Goal: Task Accomplishment & Management: Manage account settings

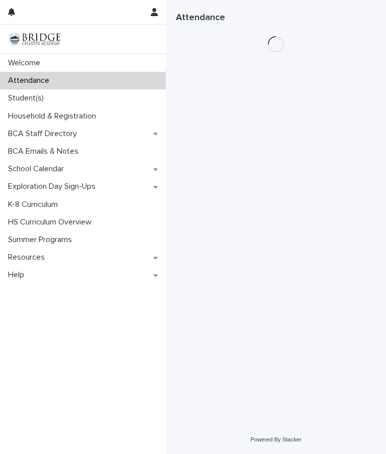
click at [28, 167] on p "School Calendar" at bounding box center [38, 169] width 68 height 10
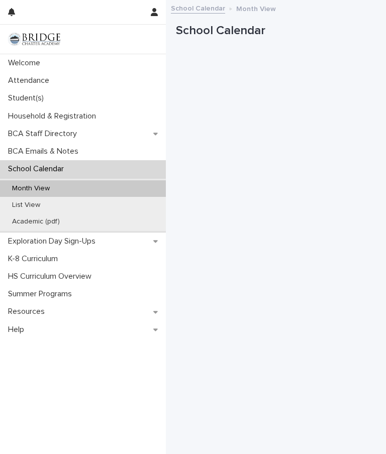
click at [24, 77] on p "Attendance" at bounding box center [30, 81] width 53 height 10
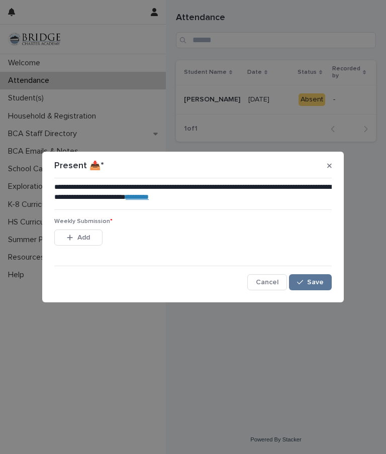
click at [67, 233] on button "Add" at bounding box center [78, 237] width 48 height 16
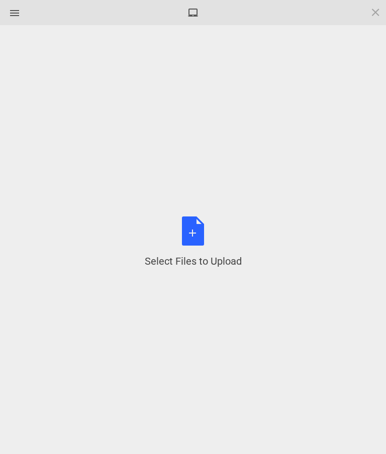
click at [190, 233] on div "Select Files to Upload or Drag and Drop, Copy and Paste Files" at bounding box center [193, 242] width 97 height 52
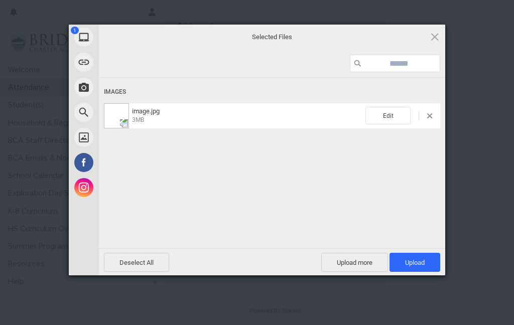
click at [385, 261] on span "Upload 1" at bounding box center [415, 263] width 20 height 8
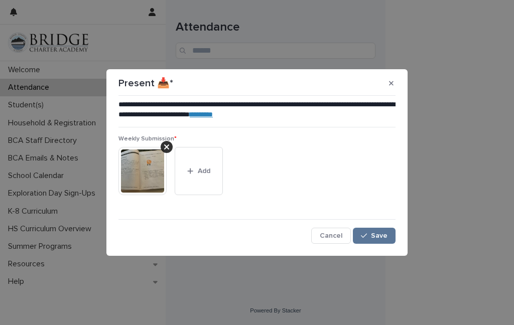
click at [382, 233] on span "Save" at bounding box center [379, 236] width 17 height 7
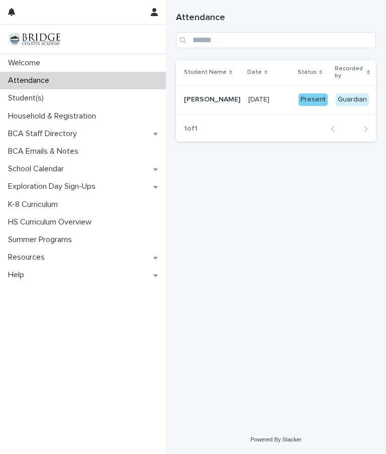
click at [33, 64] on p "Welcome" at bounding box center [26, 63] width 44 height 10
